Goal: Book appointment/travel/reservation

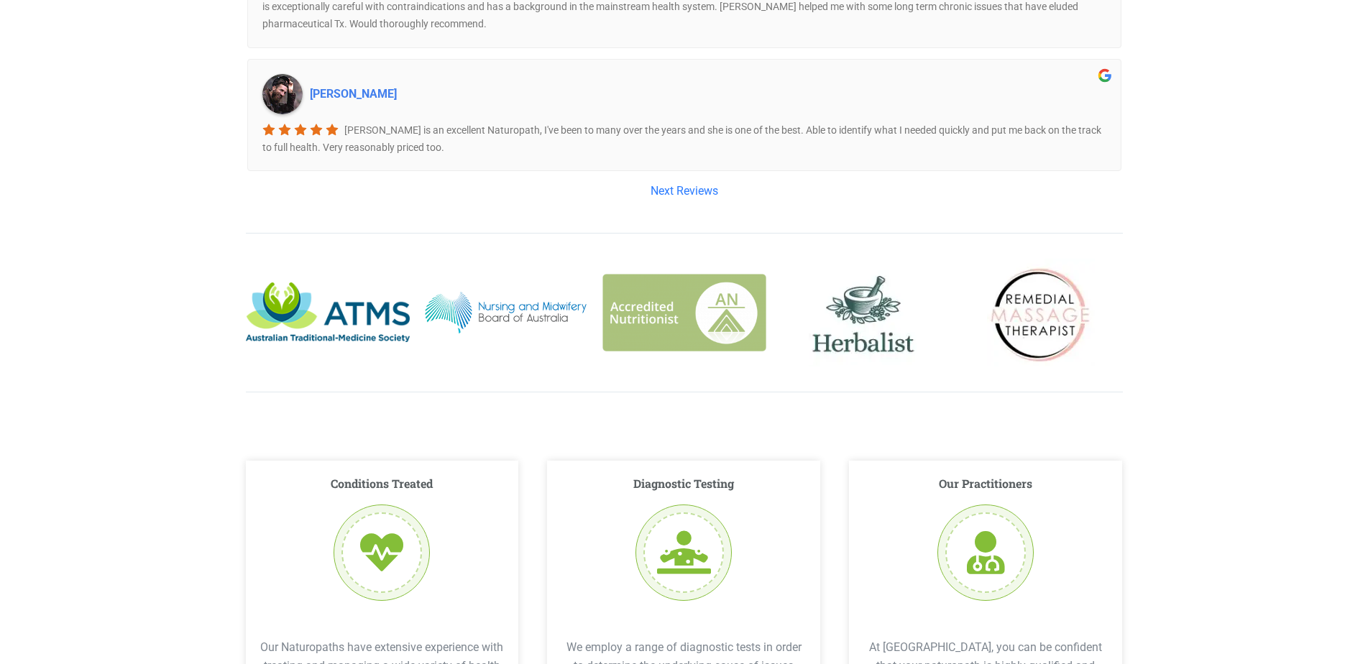
scroll to position [2229, 0]
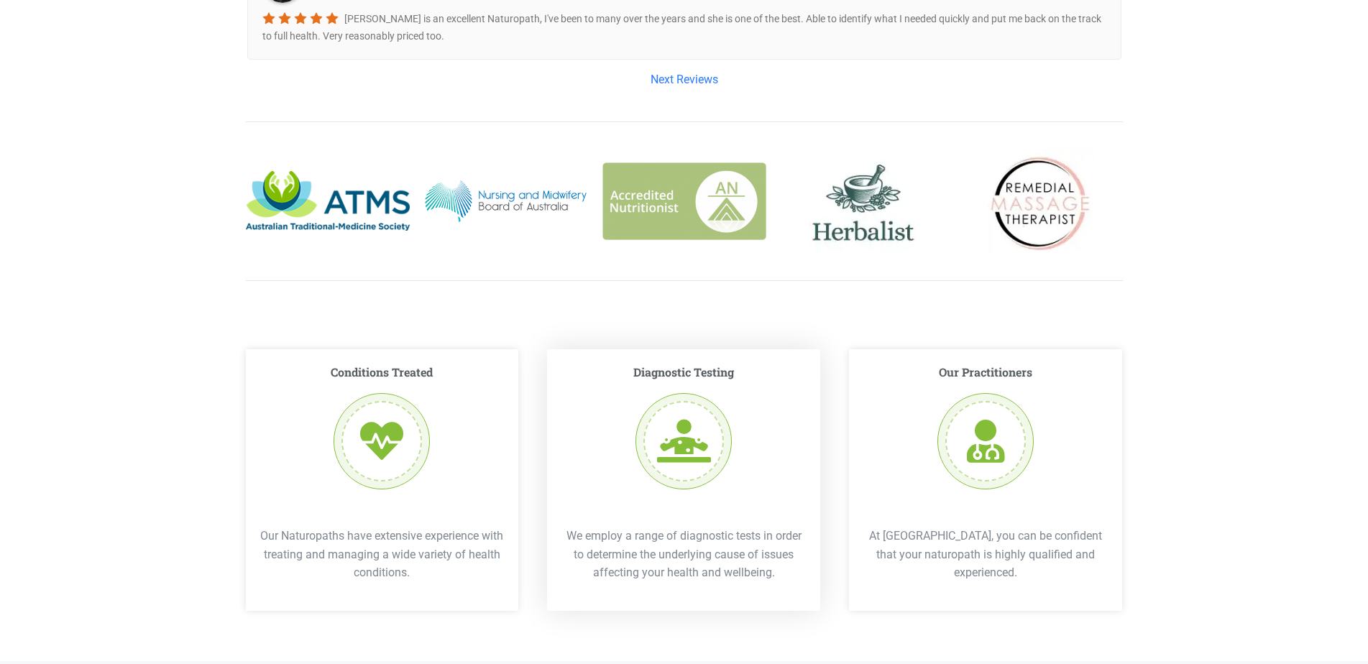
click at [677, 401] on div at bounding box center [684, 441] width 96 height 96
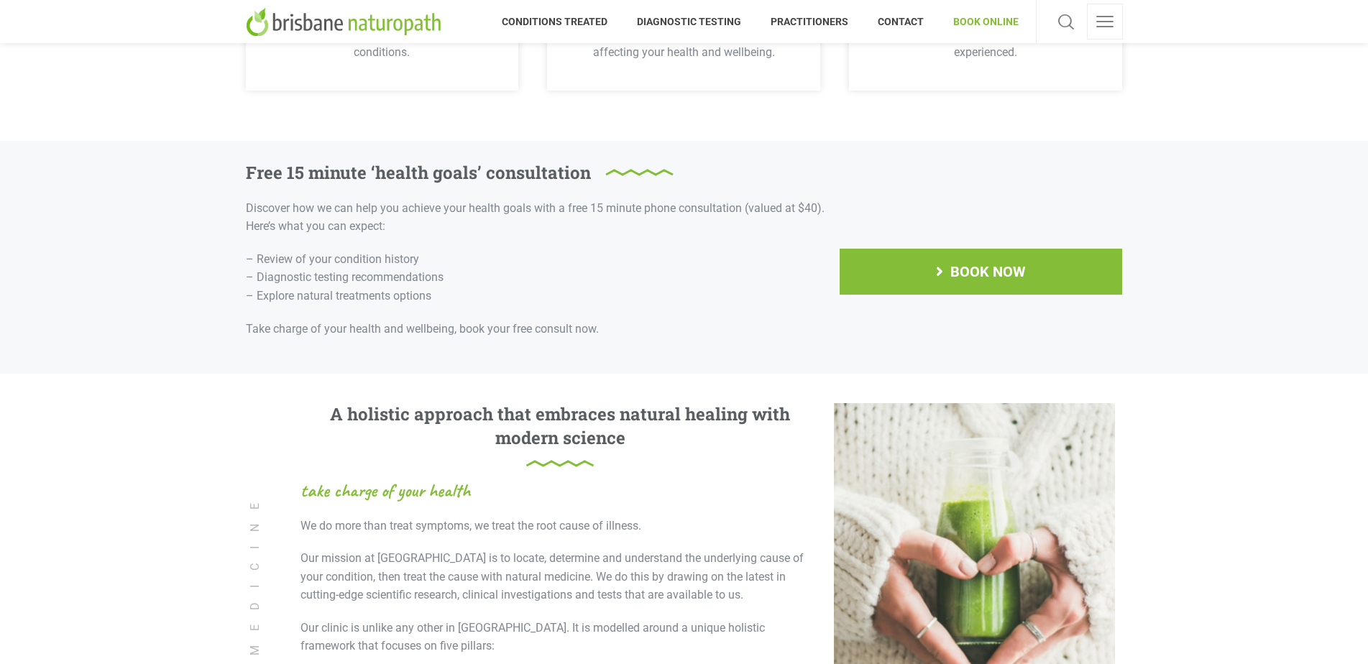
scroll to position [2725, 0]
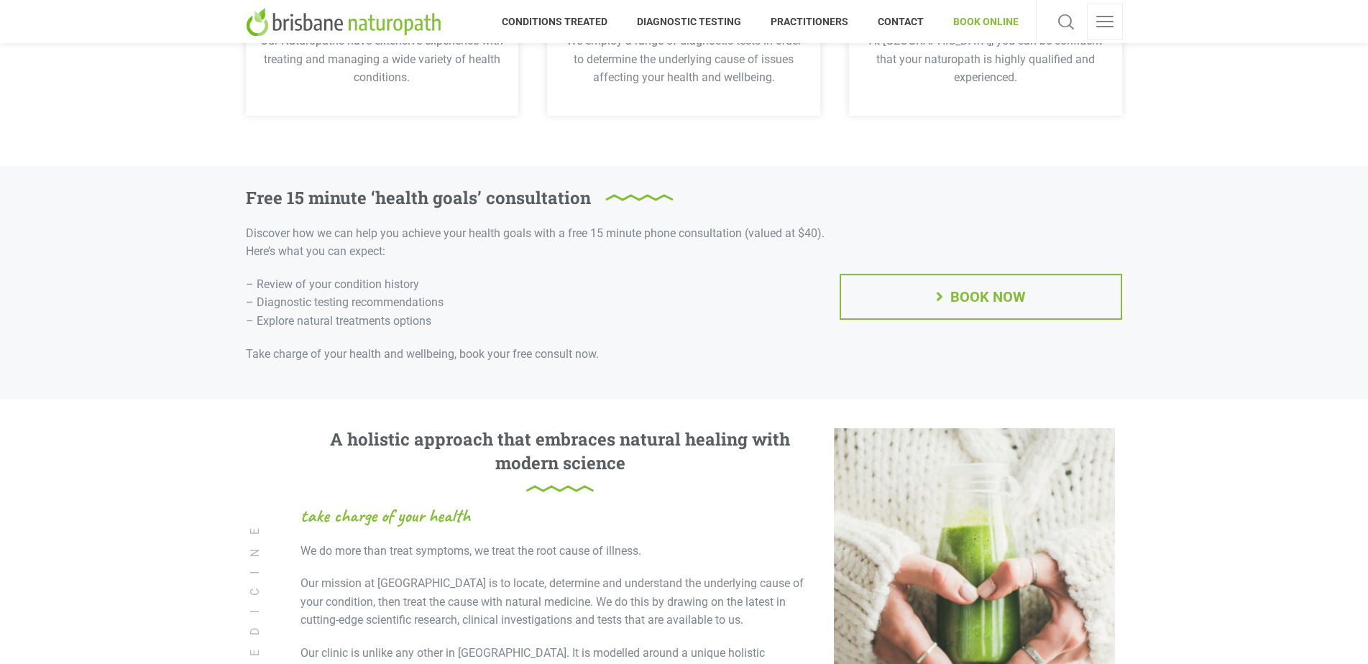
click at [981, 290] on span "BOOK NOW" at bounding box center [989, 297] width 76 height 14
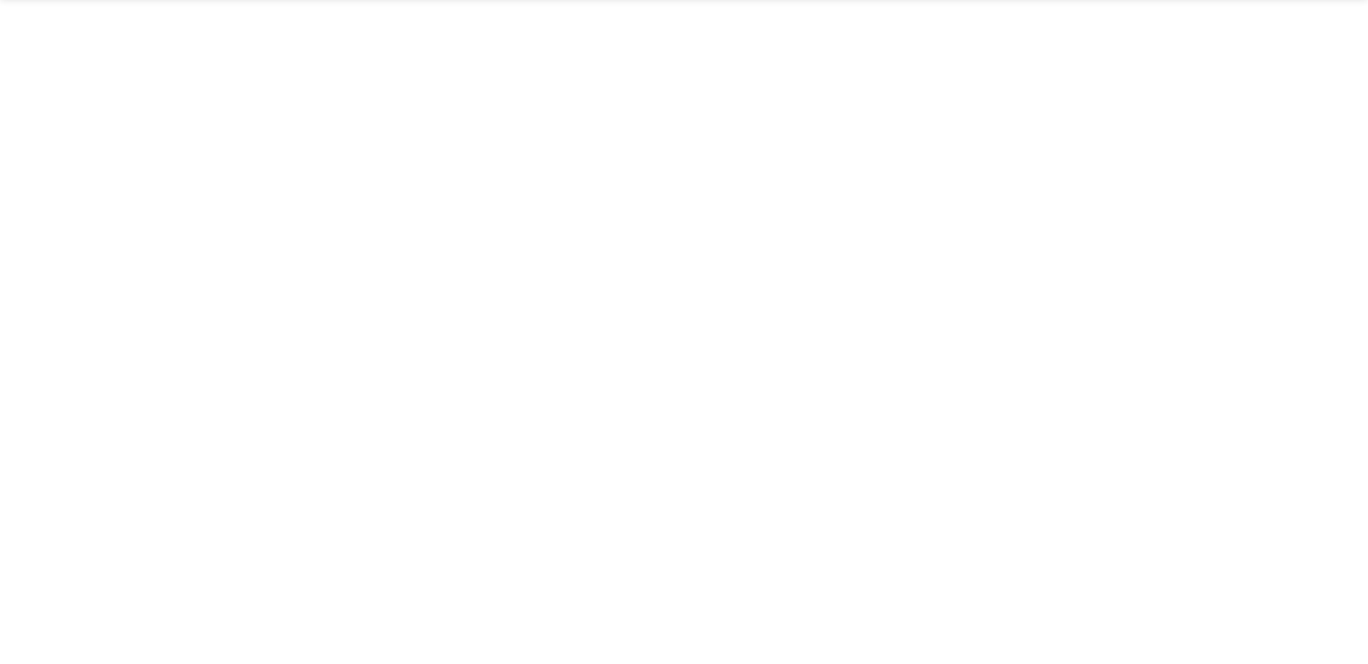
scroll to position [572, 0]
